Goal: Information Seeking & Learning: Learn about a topic

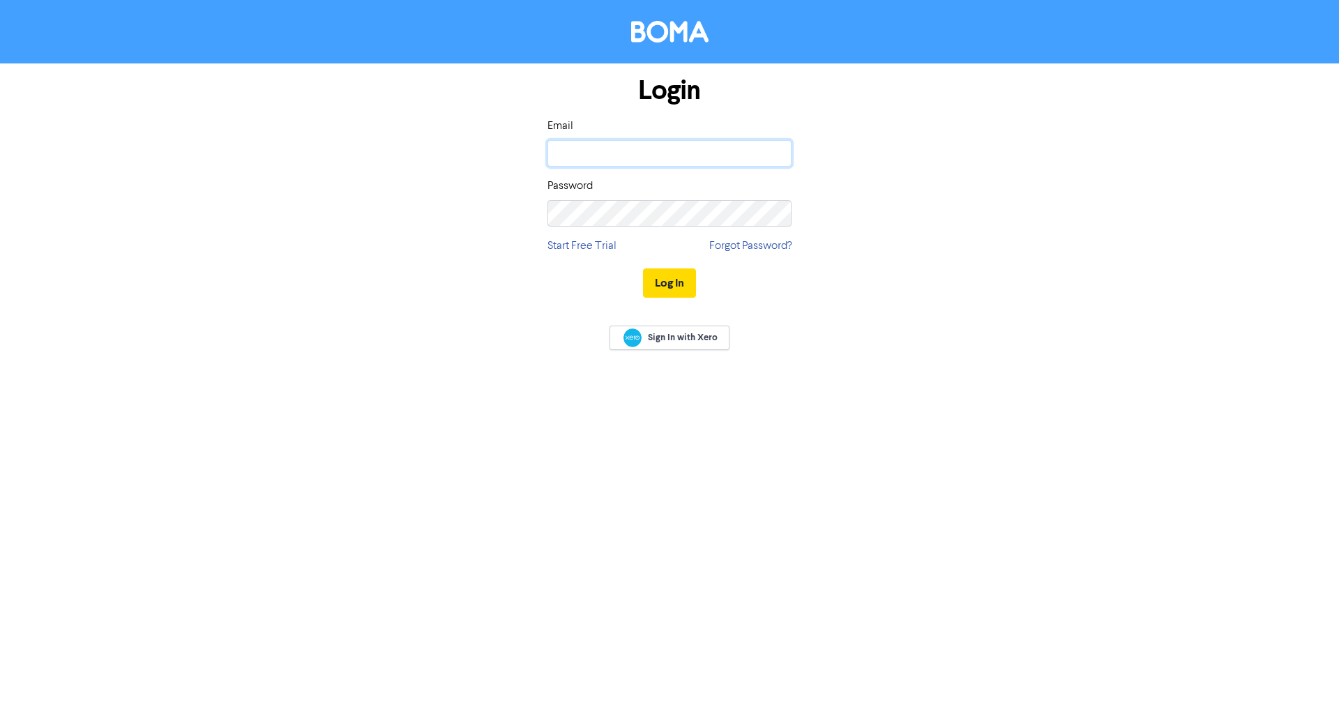
click at [578, 157] on input "email" at bounding box center [669, 153] width 244 height 27
type input "[PERSON_NAME][EMAIL_ADDRESS][DOMAIN_NAME]"
click at [643, 269] on button "Log In" at bounding box center [669, 283] width 53 height 29
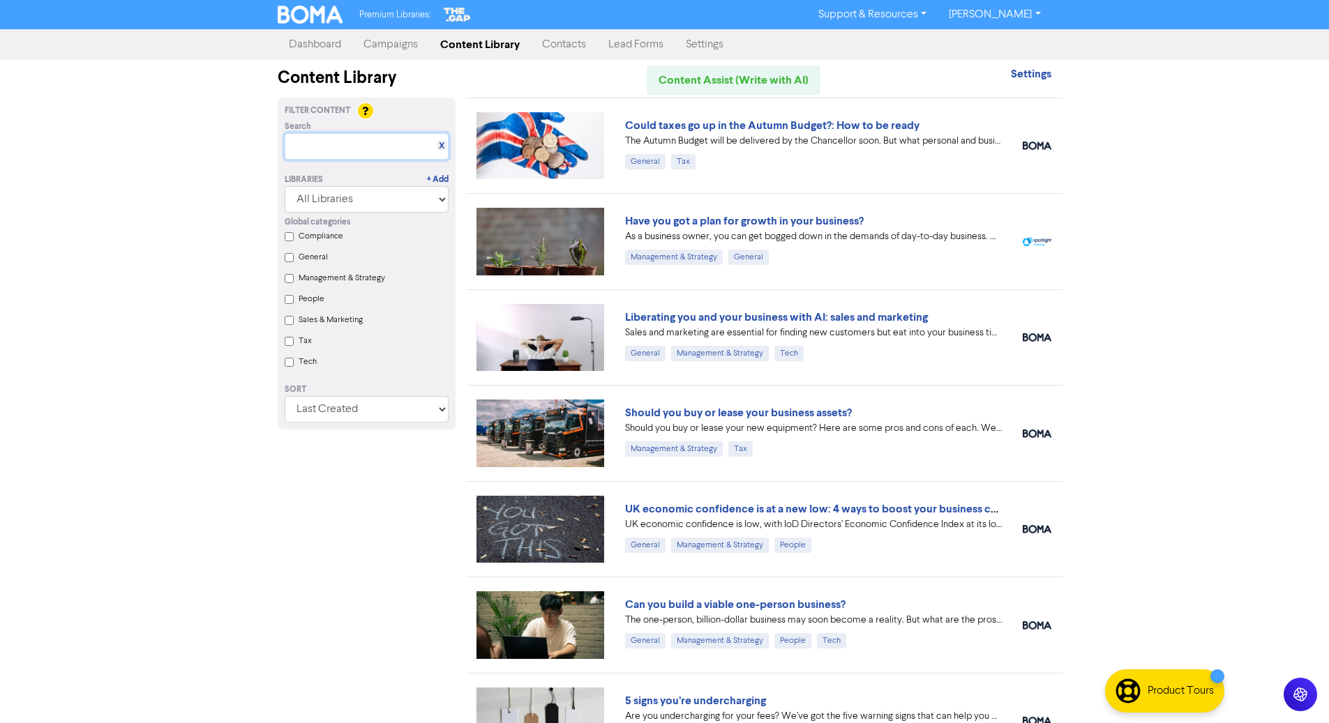
click at [359, 143] on input "text" at bounding box center [367, 146] width 164 height 27
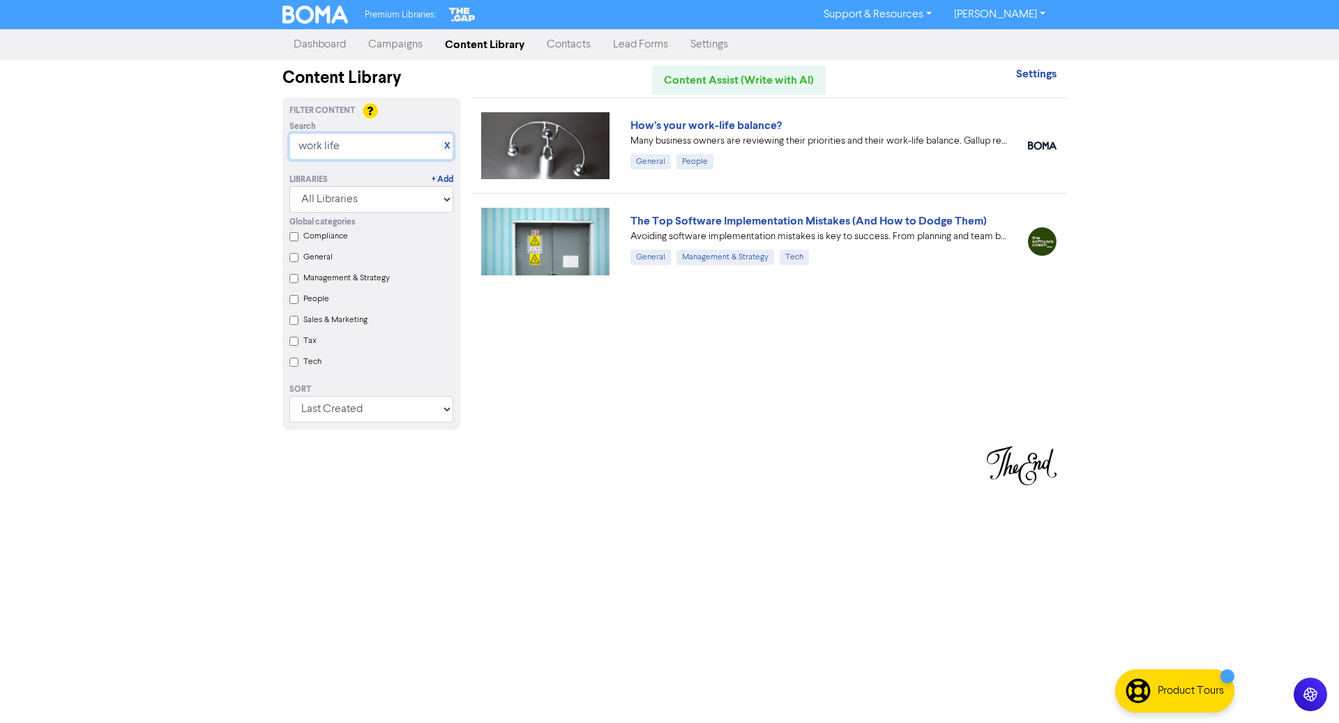
type input "work life"
click at [705, 133] on div "How’s your work-life balance?" at bounding box center [818, 125] width 377 height 17
click at [686, 127] on link "How’s your work-life balance?" at bounding box center [705, 126] width 151 height 14
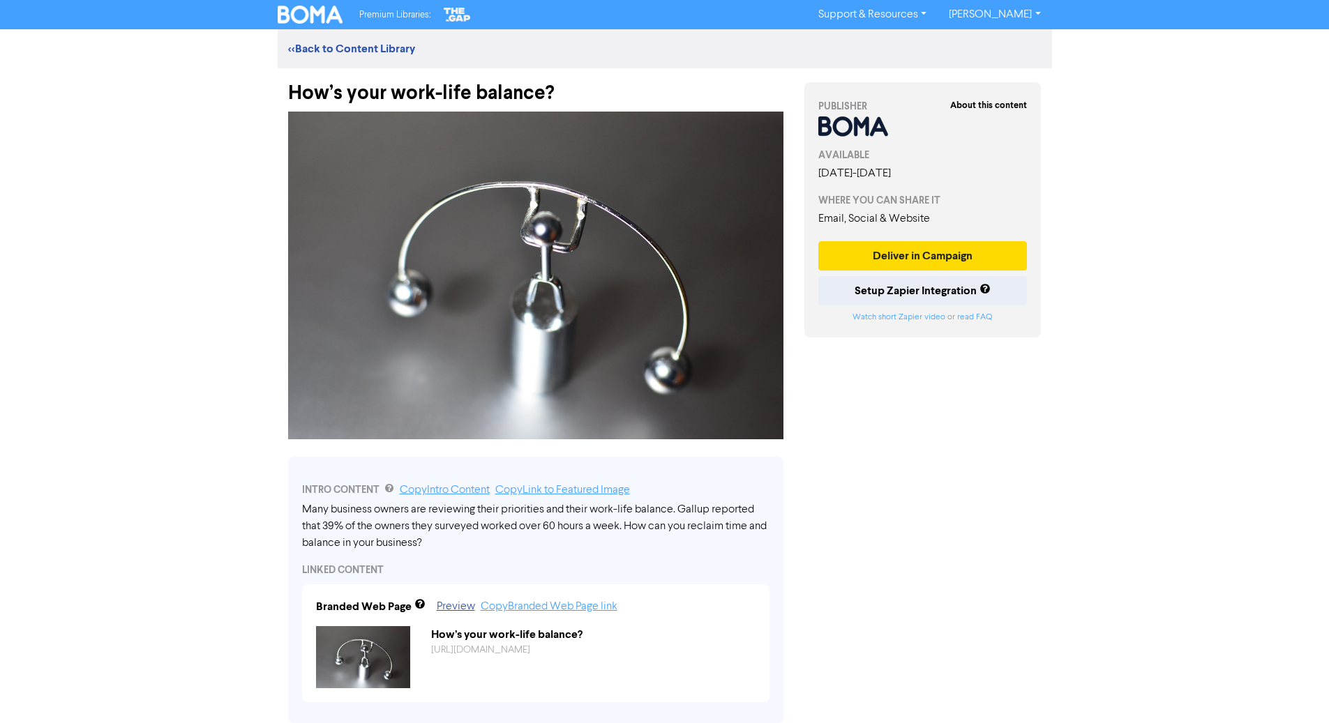
click at [250, 517] on div "Premium Libraries: Support & Resources Video Tutorials FAQ & Guides Marketing E…" at bounding box center [664, 361] width 1329 height 723
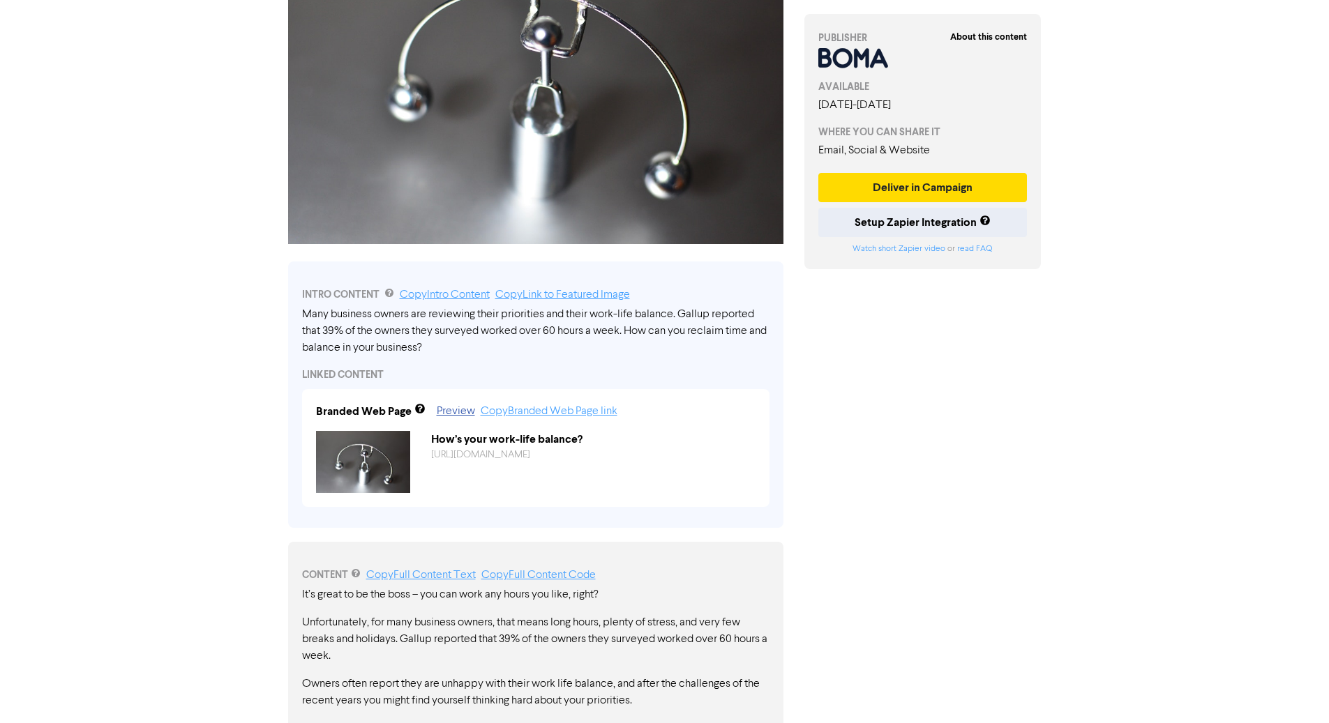
scroll to position [363, 0]
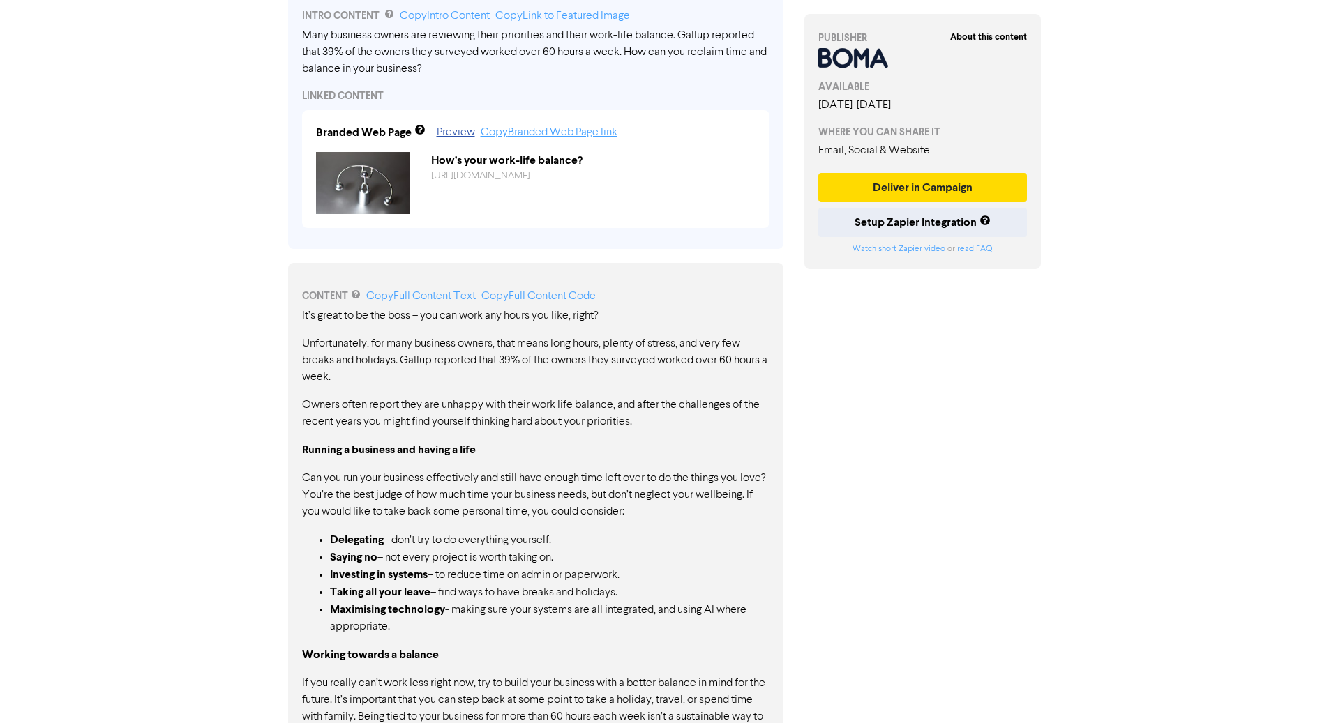
scroll to position [502, 0]
